Goal: Navigation & Orientation: Find specific page/section

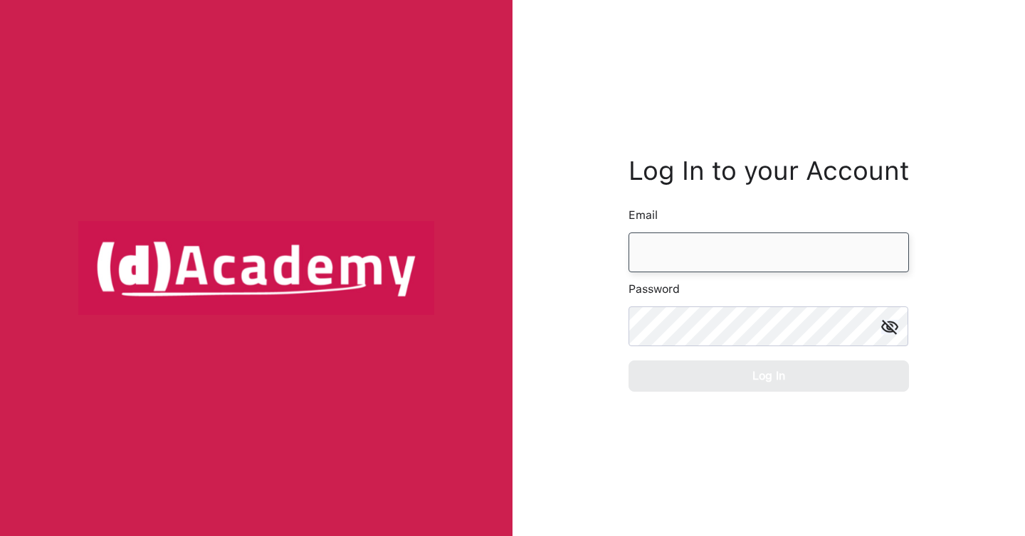
click at [688, 270] on input "email" at bounding box center [768, 253] width 280 height 40
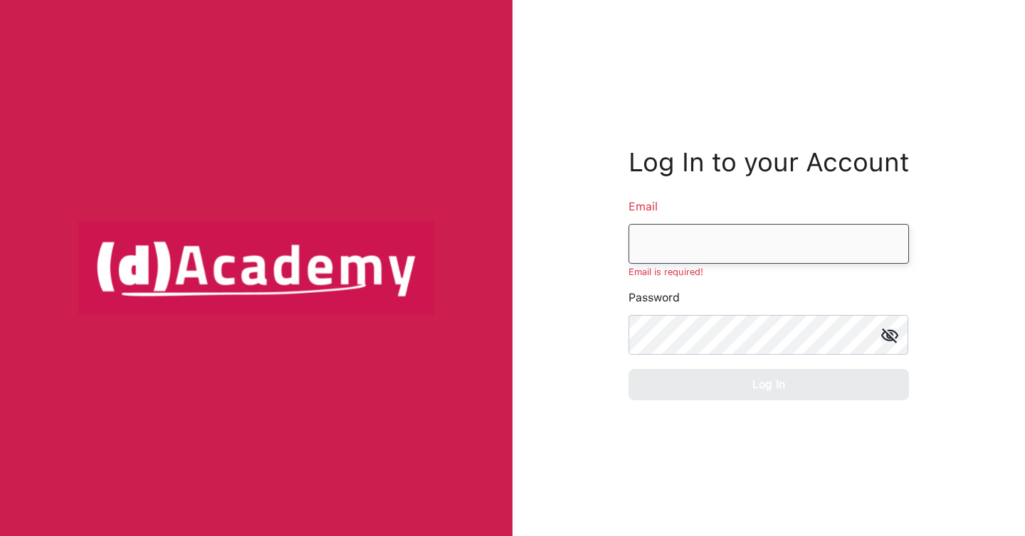
type input "**********"
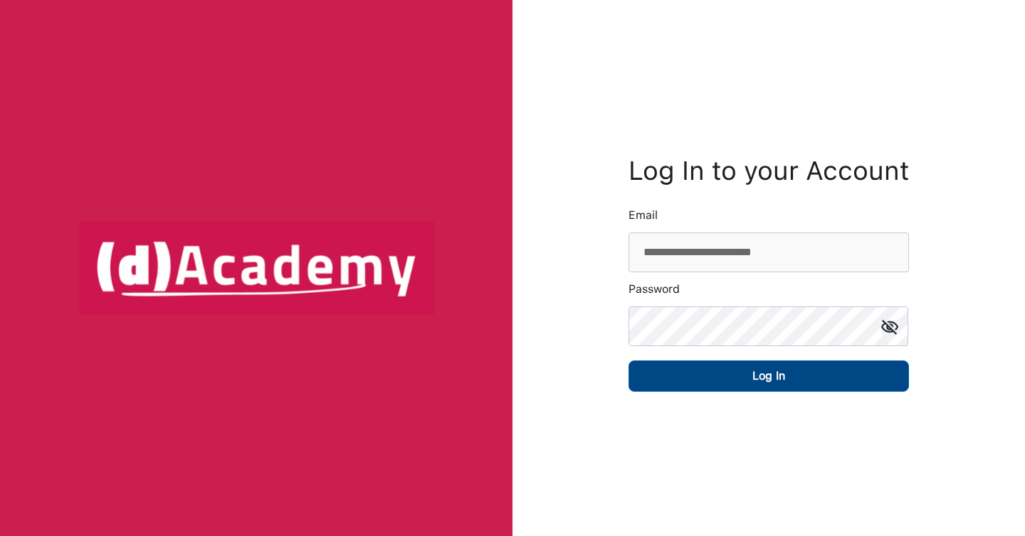
click at [656, 374] on button "Log In" at bounding box center [768, 376] width 280 height 31
